Goal: Obtain resource: Download file/media

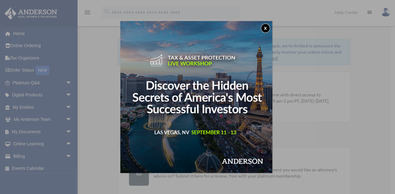
drag, startPoint x: 0, startPoint y: 0, endPoint x: 268, endPoint y: 28, distance: 269.5
click at [268, 28] on button "x" at bounding box center [265, 28] width 9 height 9
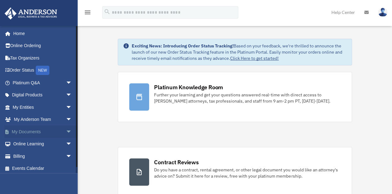
click at [66, 132] on span "arrow_drop_down" at bounding box center [72, 132] width 12 height 13
click at [24, 143] on link "Box" at bounding box center [45, 144] width 73 height 12
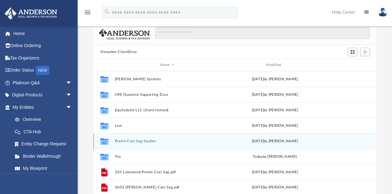
scroll to position [25, 0]
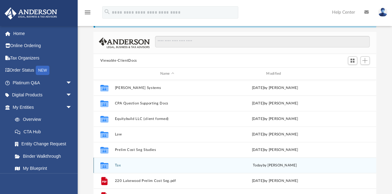
click at [120, 165] on button "Tax" at bounding box center [167, 166] width 105 height 4
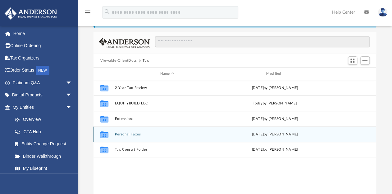
click at [130, 133] on button "Personal Taxes" at bounding box center [167, 135] width 105 height 4
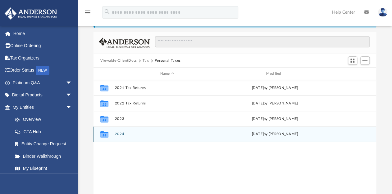
click at [120, 134] on button "2024" at bounding box center [167, 134] width 105 height 4
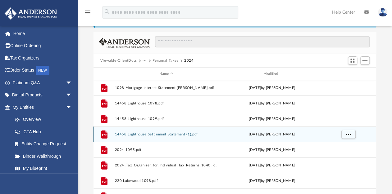
click at [122, 133] on button "14458 Lighthouse Settlement Statement (1).pdf" at bounding box center [166, 135] width 103 height 4
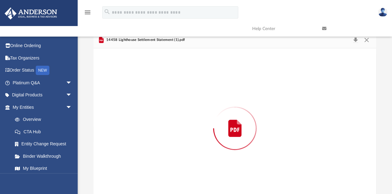
scroll to position [39, 0]
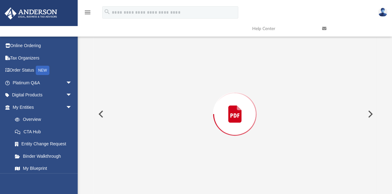
click at [98, 114] on button "Preview" at bounding box center [100, 114] width 14 height 17
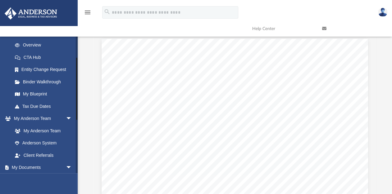
scroll to position [99, 0]
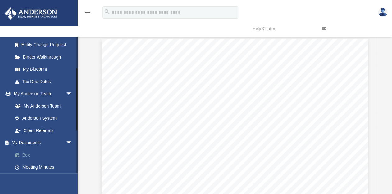
click at [27, 155] on link "Box" at bounding box center [45, 155] width 73 height 12
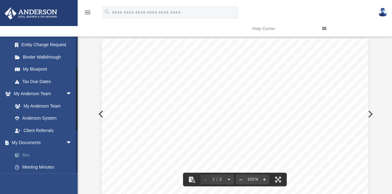
click at [27, 154] on link "Box" at bounding box center [45, 155] width 73 height 12
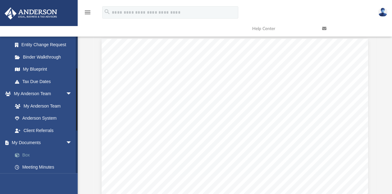
click at [26, 155] on link "Box" at bounding box center [45, 155] width 73 height 12
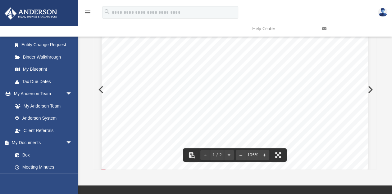
scroll to position [163, 0]
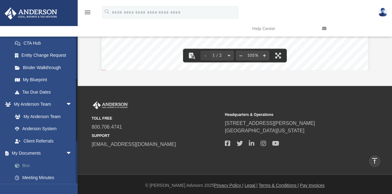
click at [24, 164] on link "Box" at bounding box center [45, 166] width 73 height 12
